Goal: Ask a question

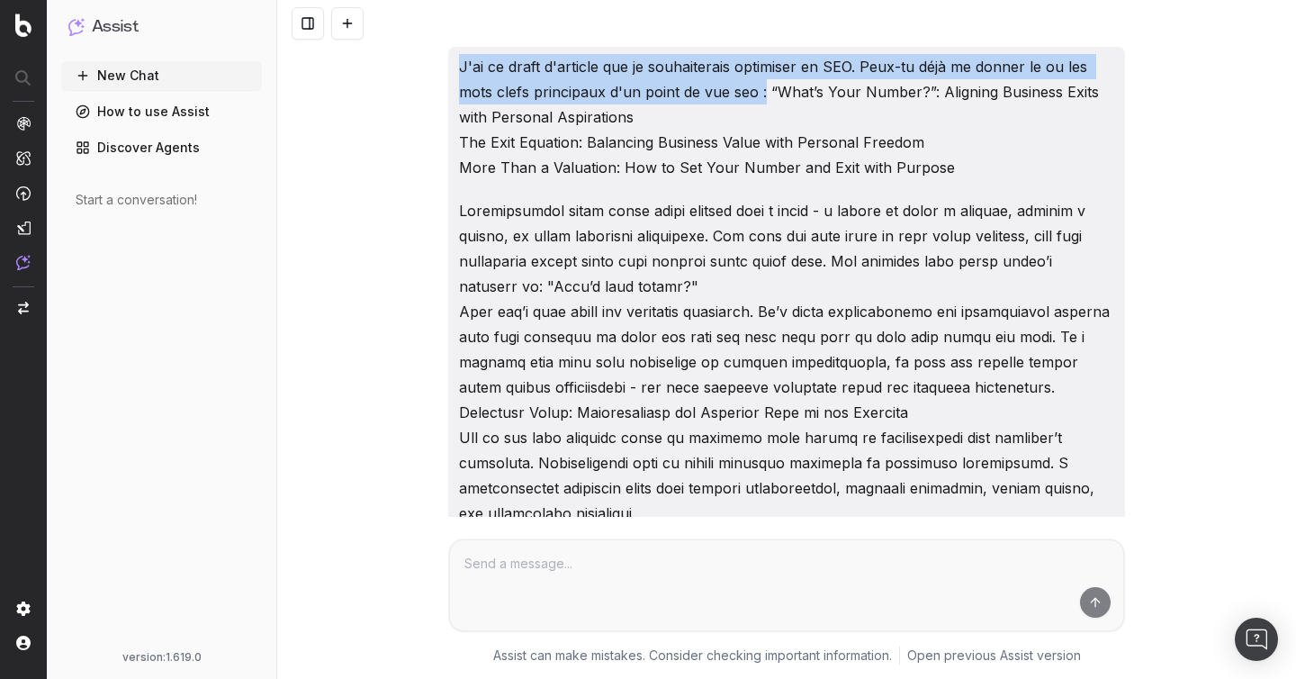
drag, startPoint x: 452, startPoint y: 64, endPoint x: 763, endPoint y: 94, distance: 312.9
copy p "J'ai ce draft d'article que je souhaiterais optimiser en SEO. Peux-tu déjà me d…"
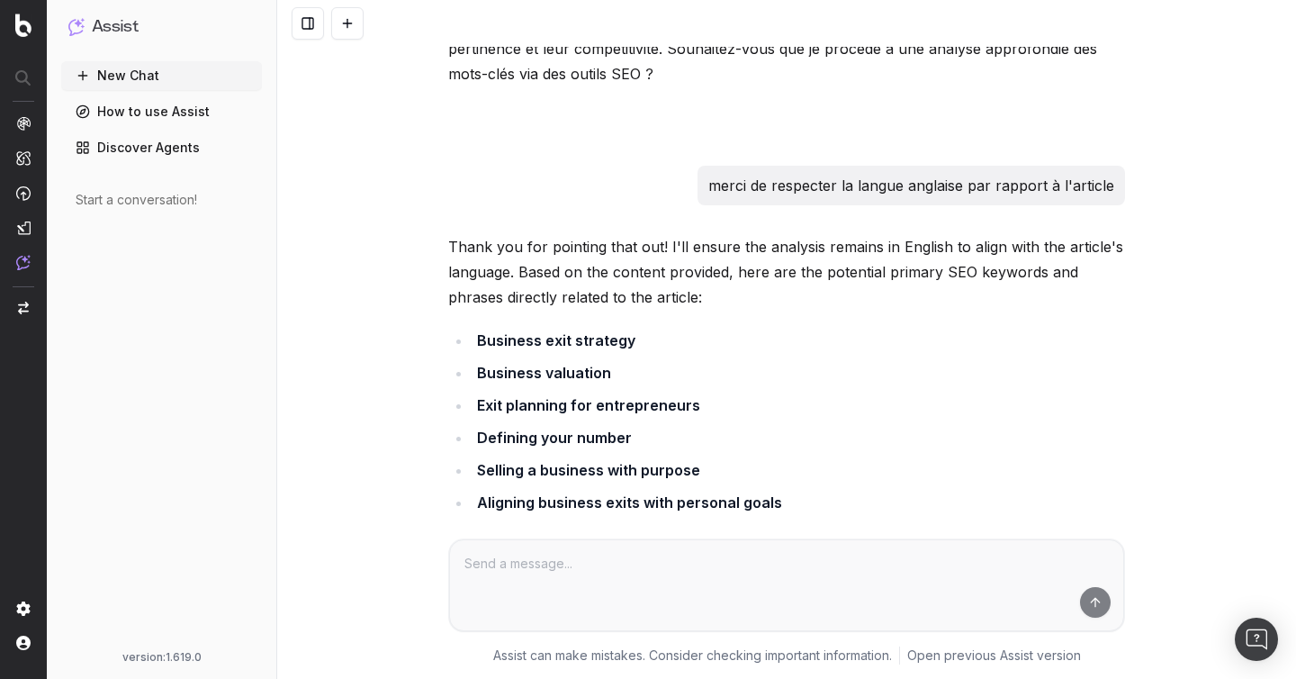
scroll to position [3172, 0]
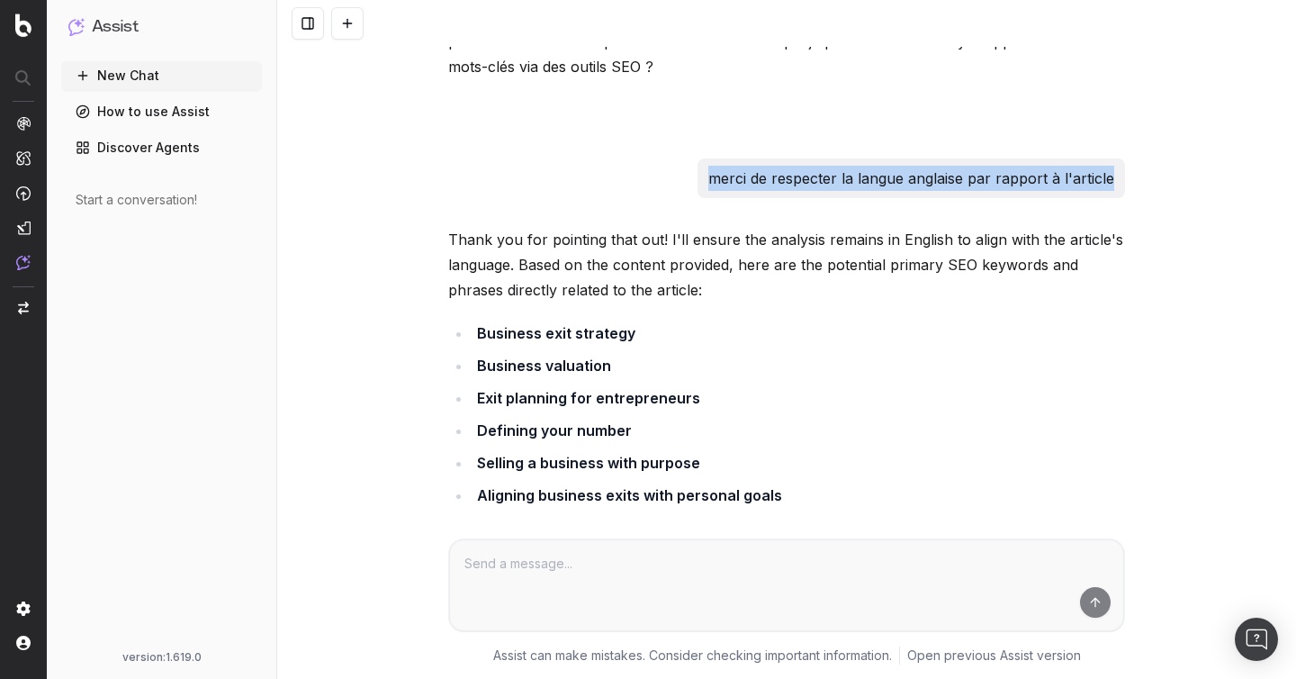
drag, startPoint x: 687, startPoint y: 138, endPoint x: 1123, endPoint y: 131, distance: 435.8
click at [1124, 158] on div "merci de respecter la langue anglaise par rapport à l'article" at bounding box center [786, 178] width 677 height 40
copy p "merci de respecter la langue anglaise par rapport à l'article"
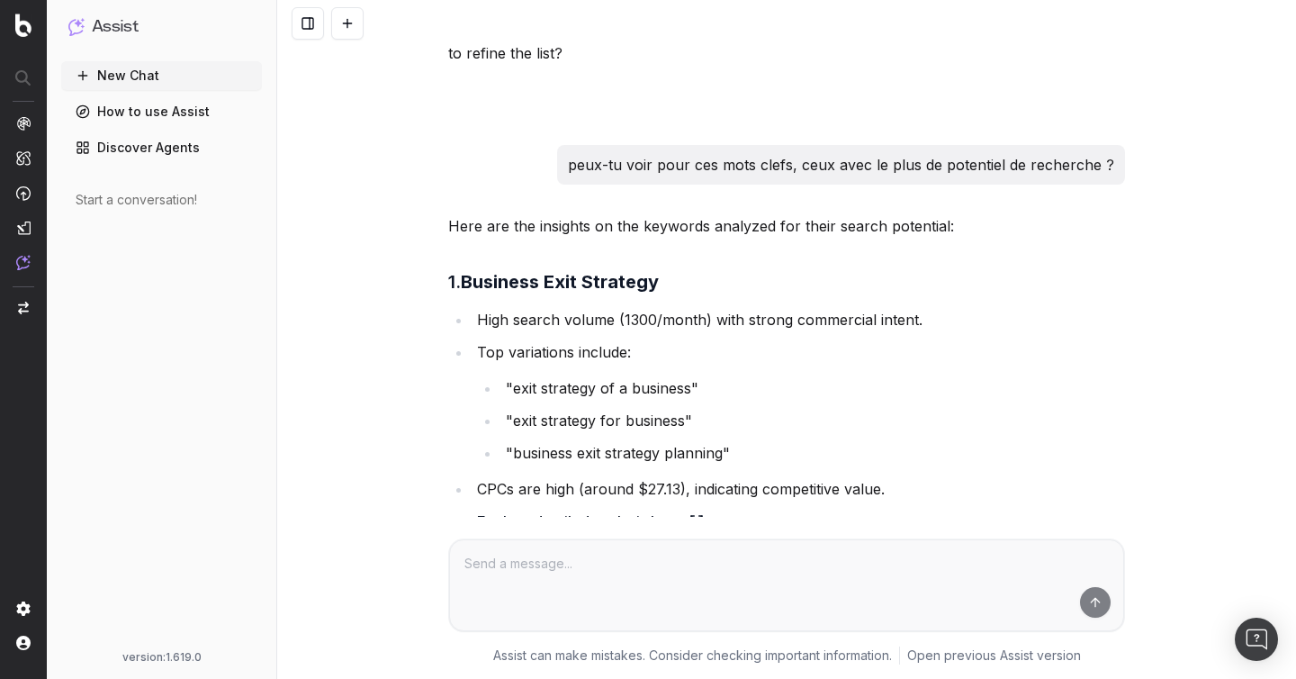
scroll to position [3931, 0]
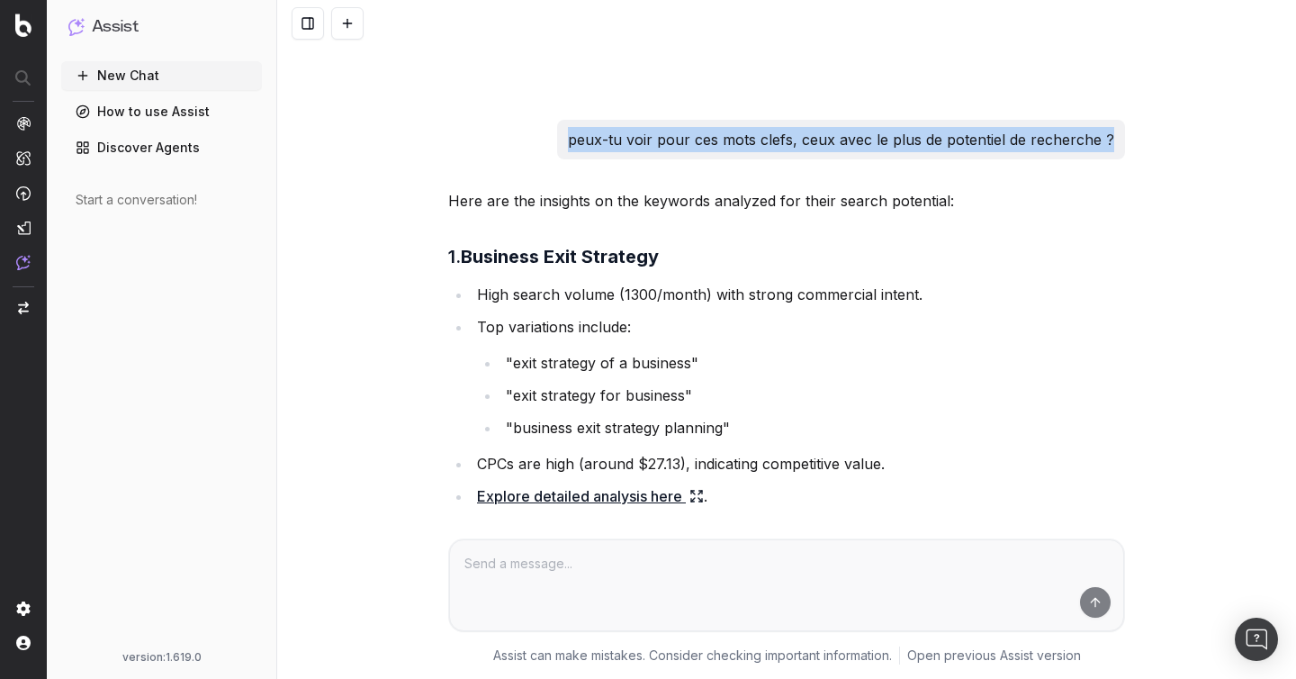
drag, startPoint x: 565, startPoint y: 87, endPoint x: 1127, endPoint y: 102, distance: 561.9
copy p "peux-tu voir pour ces mots clefs, ceux avec le plus de potentiel de recherche ?"
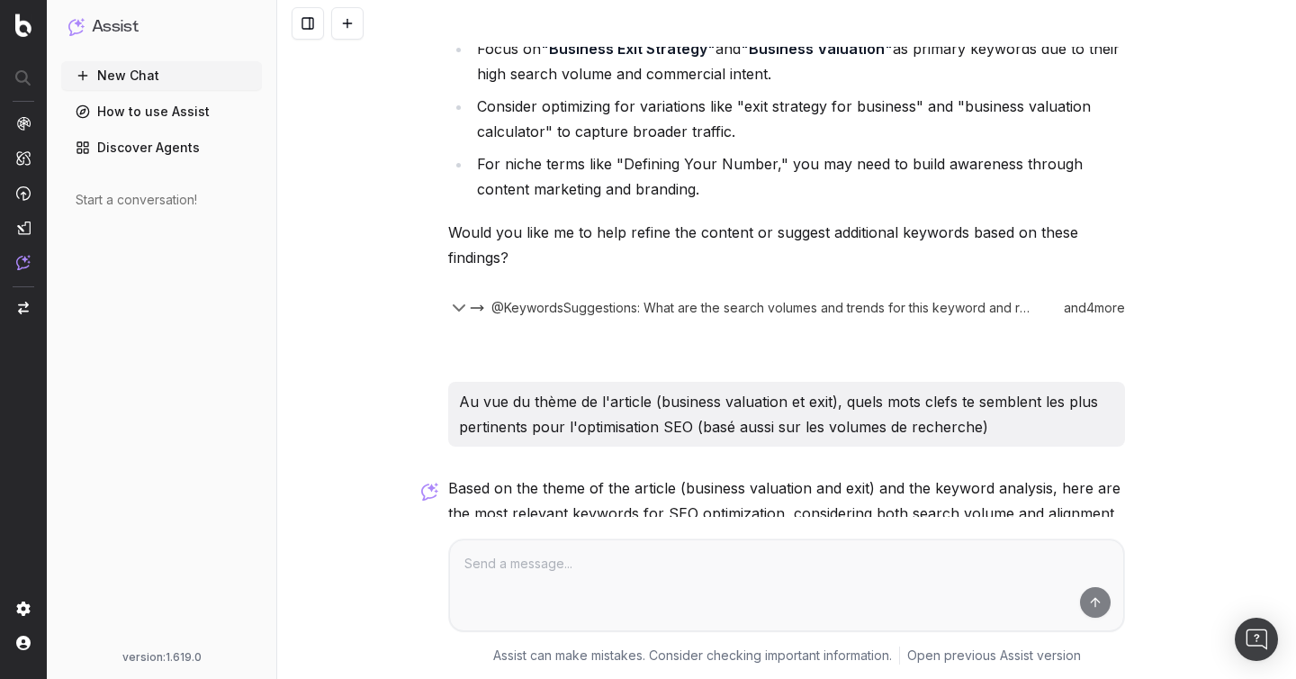
scroll to position [5032, 0]
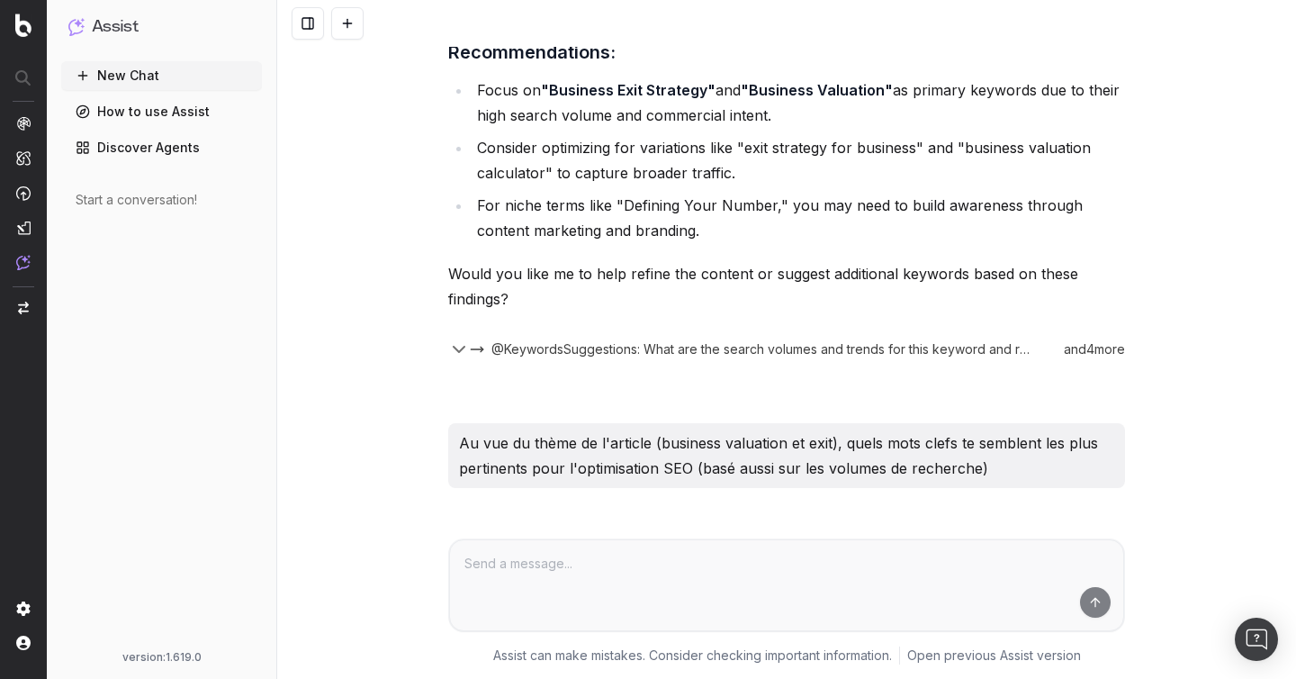
drag, startPoint x: 456, startPoint y: 394, endPoint x: 1079, endPoint y: 428, distance: 623.9
click at [1081, 429] on div "Au vue du thème de l'article (business valuation et exit), quels mots clefs te …" at bounding box center [786, 455] width 677 height 65
copy p "Au vue du thème de l'article (business valuation et exit), quels mots clefs te …"
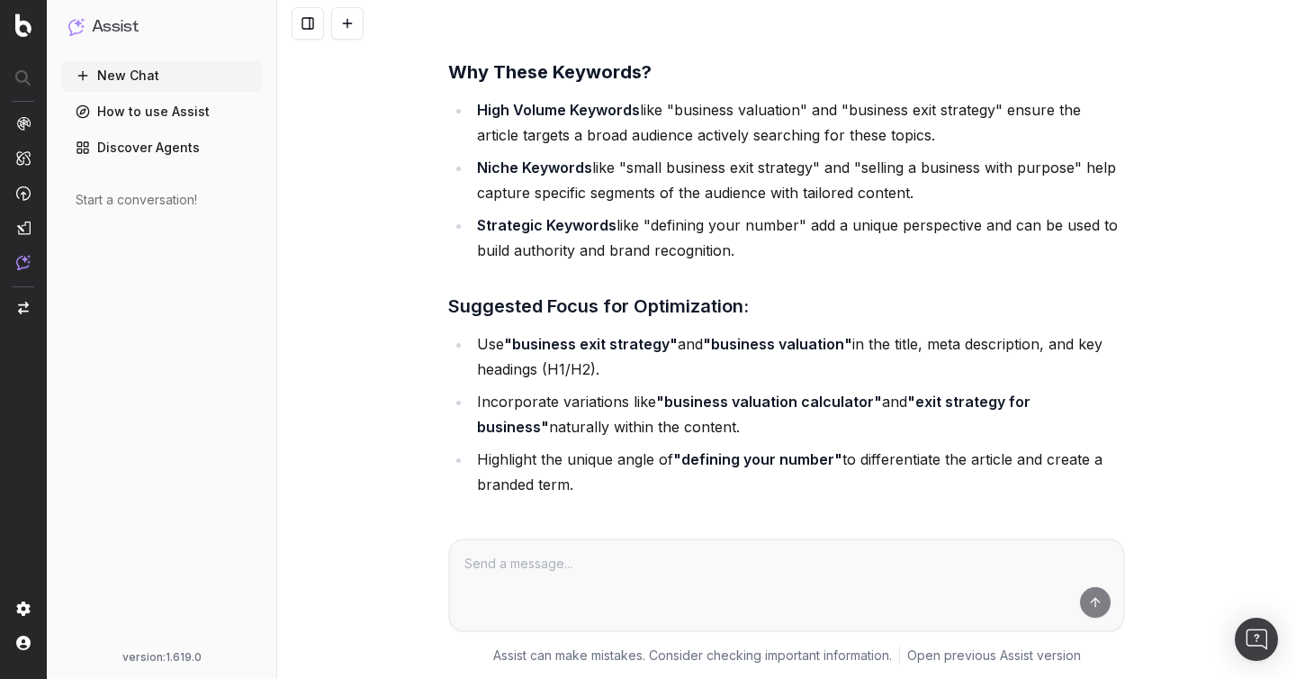
scroll to position [6473, 0]
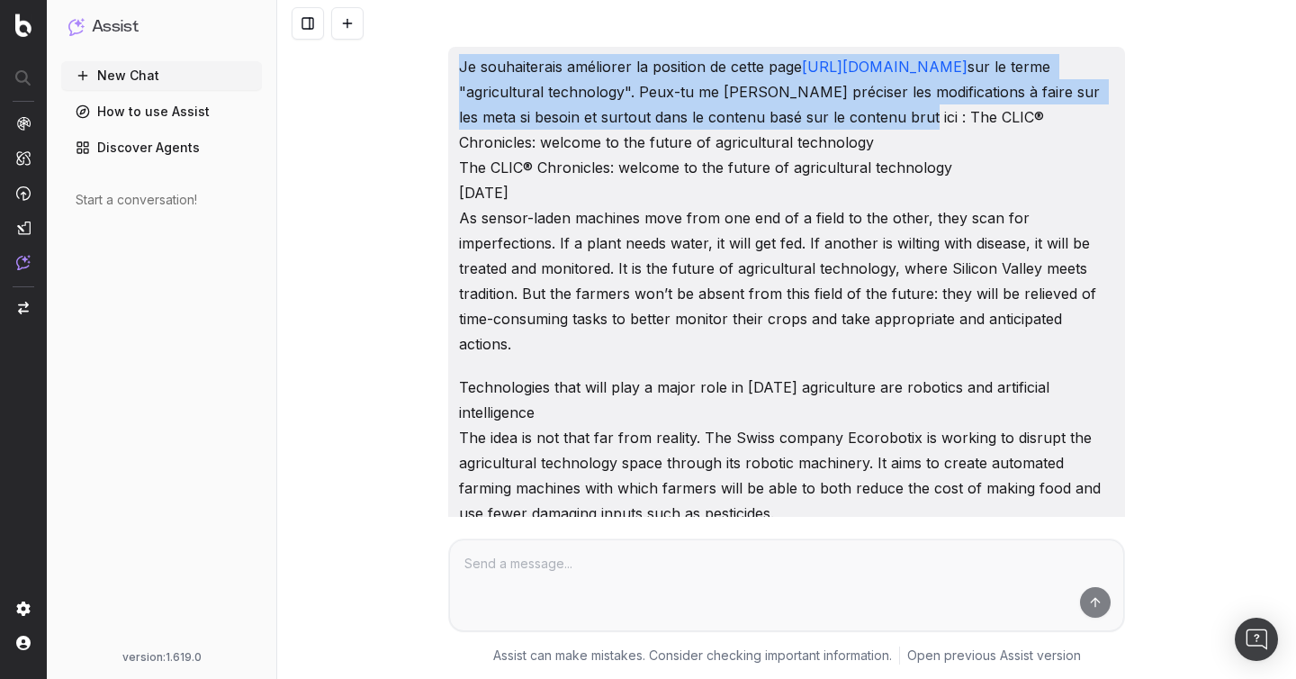
drag, startPoint x: 452, startPoint y: 65, endPoint x: 816, endPoint y: 174, distance: 379.7
copy p "Je souhaiterais améliorer la position de cette page [URL][DOMAIN_NAME] sur le t…"
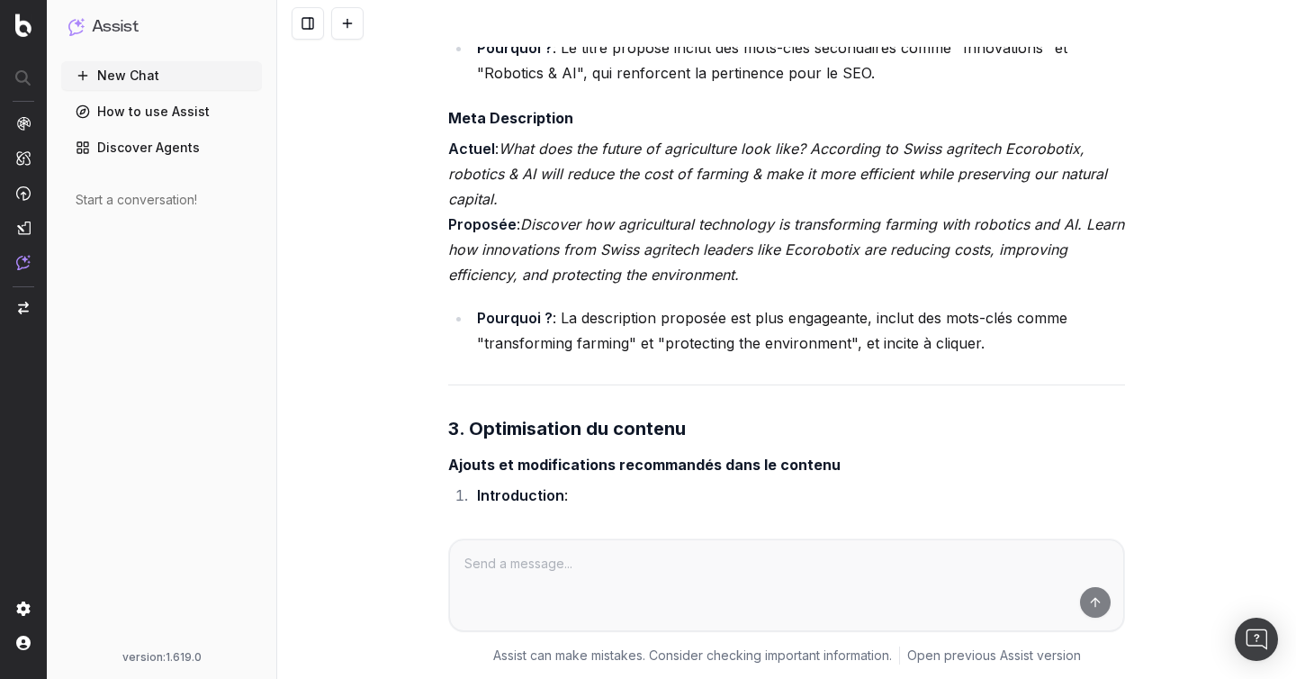
scroll to position [3792, 0]
